Goal: Register for event/course

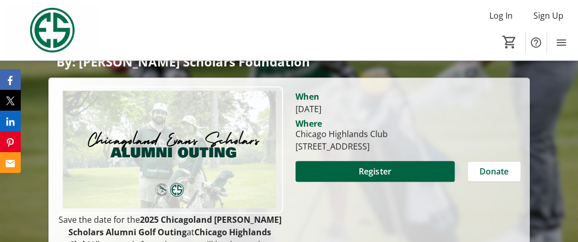
scroll to position [207, 0]
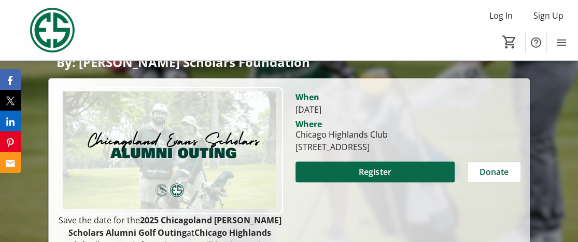
click at [361, 165] on span "Register" at bounding box center [375, 171] width 32 height 12
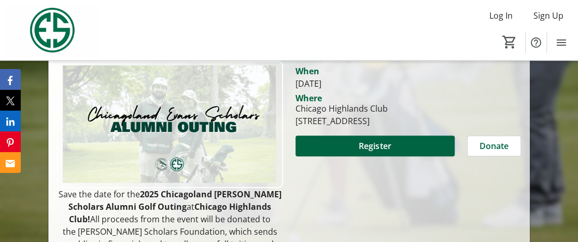
scroll to position [235, 0]
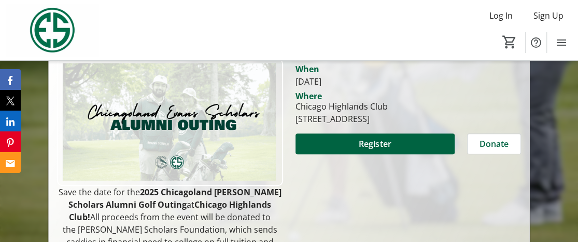
click at [350, 80] on section "When [DATE] Where Chicago Highlands Club [STREET_ADDRESS] Register Donate" at bounding box center [409, 106] width 226 height 95
click at [350, 131] on span at bounding box center [376, 143] width 160 height 25
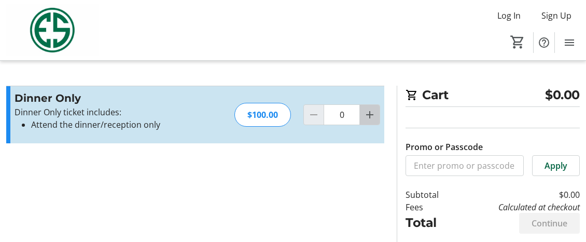
click at [367, 109] on mat-icon "Increment by one" at bounding box center [369, 114] width 12 height 12
type input "1"
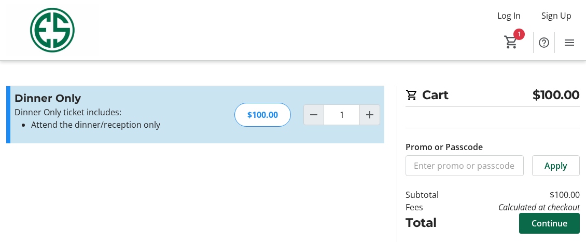
click at [530, 214] on span at bounding box center [549, 223] width 61 height 25
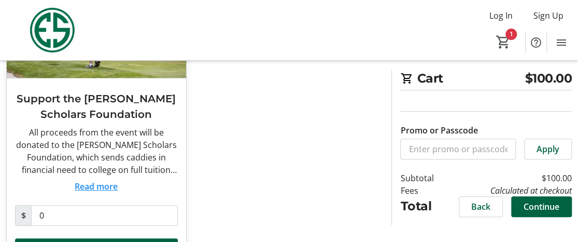
scroll to position [130, 0]
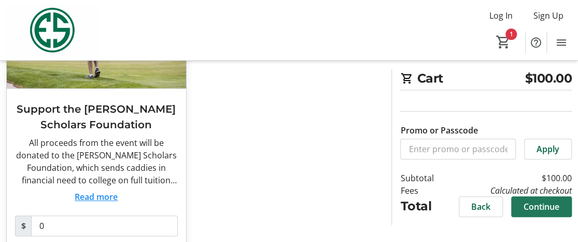
click at [532, 208] on span "Continue" at bounding box center [542, 206] width 36 height 12
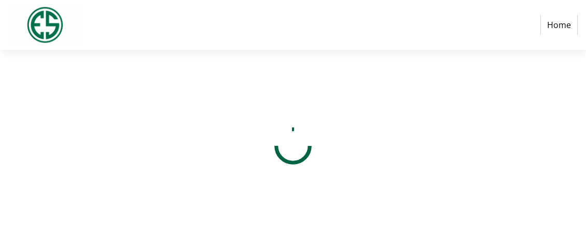
select select "US"
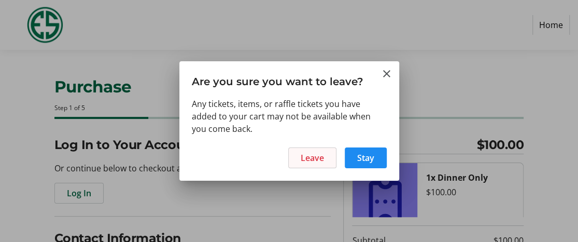
click at [313, 151] on span "Leave" at bounding box center [312, 157] width 23 height 12
click at [318, 157] on span "Leave" at bounding box center [312, 157] width 23 height 12
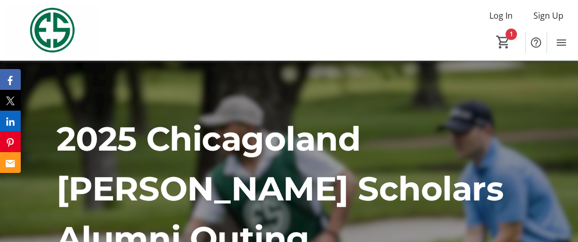
click at [71, 53] on img at bounding box center [52, 30] width 92 height 52
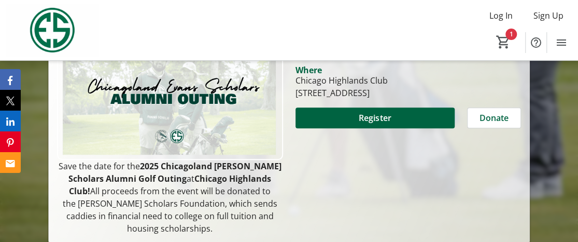
scroll to position [261, 0]
